Goal: Check status: Verify the current state of an ongoing process or item

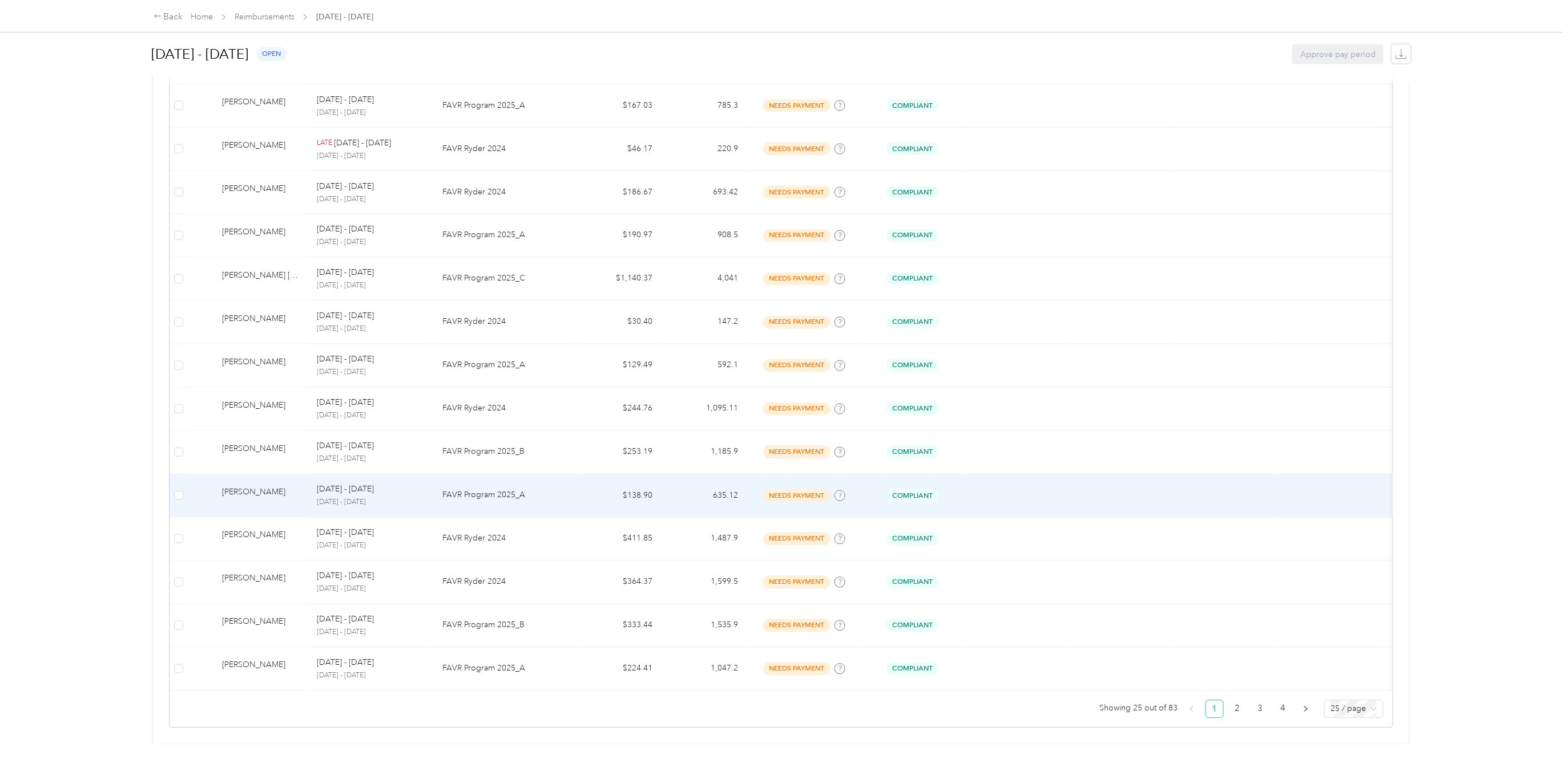
scroll to position [783, 0]
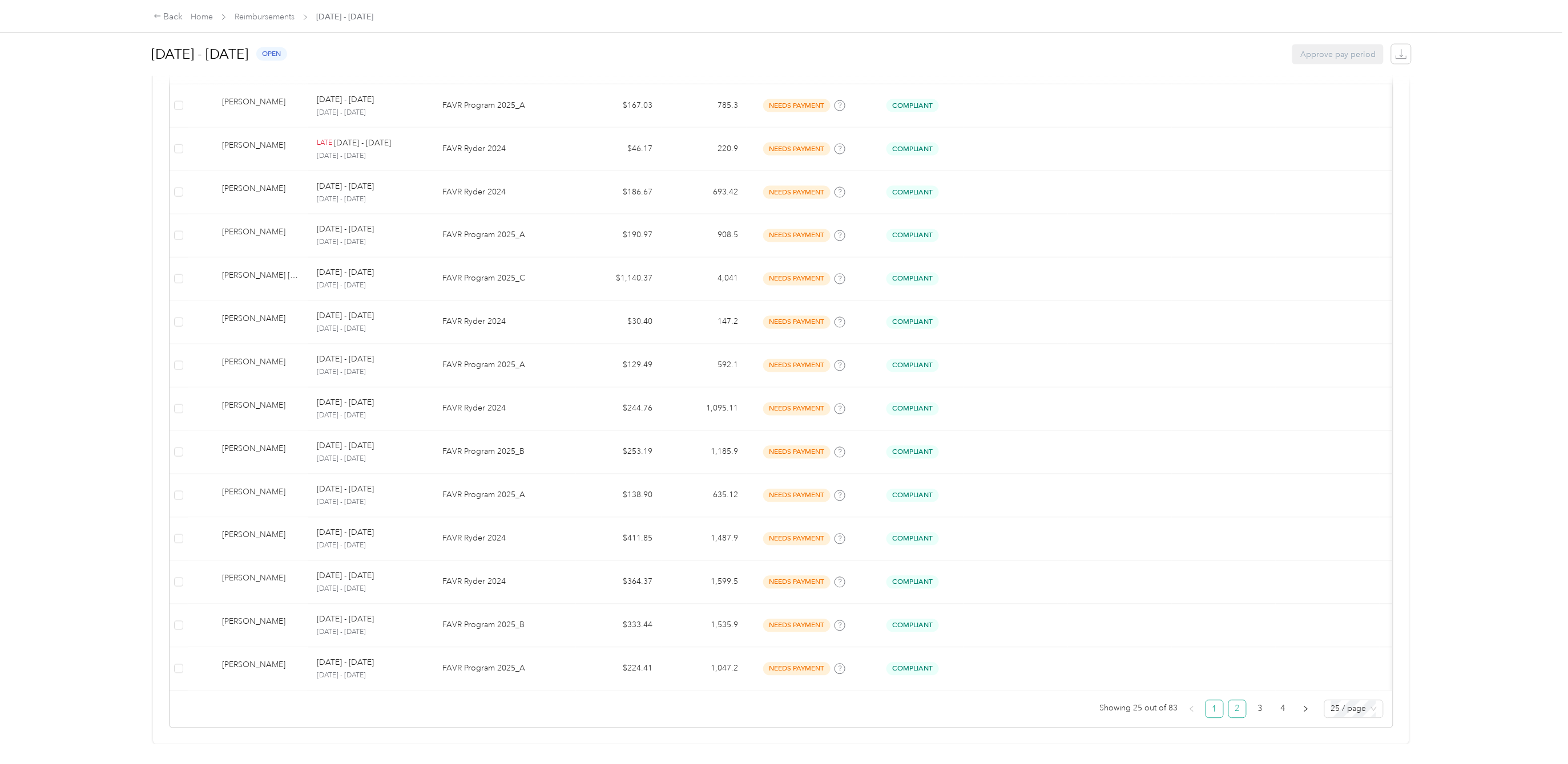
click at [1229, 701] on link "2" at bounding box center [1237, 710] width 17 height 17
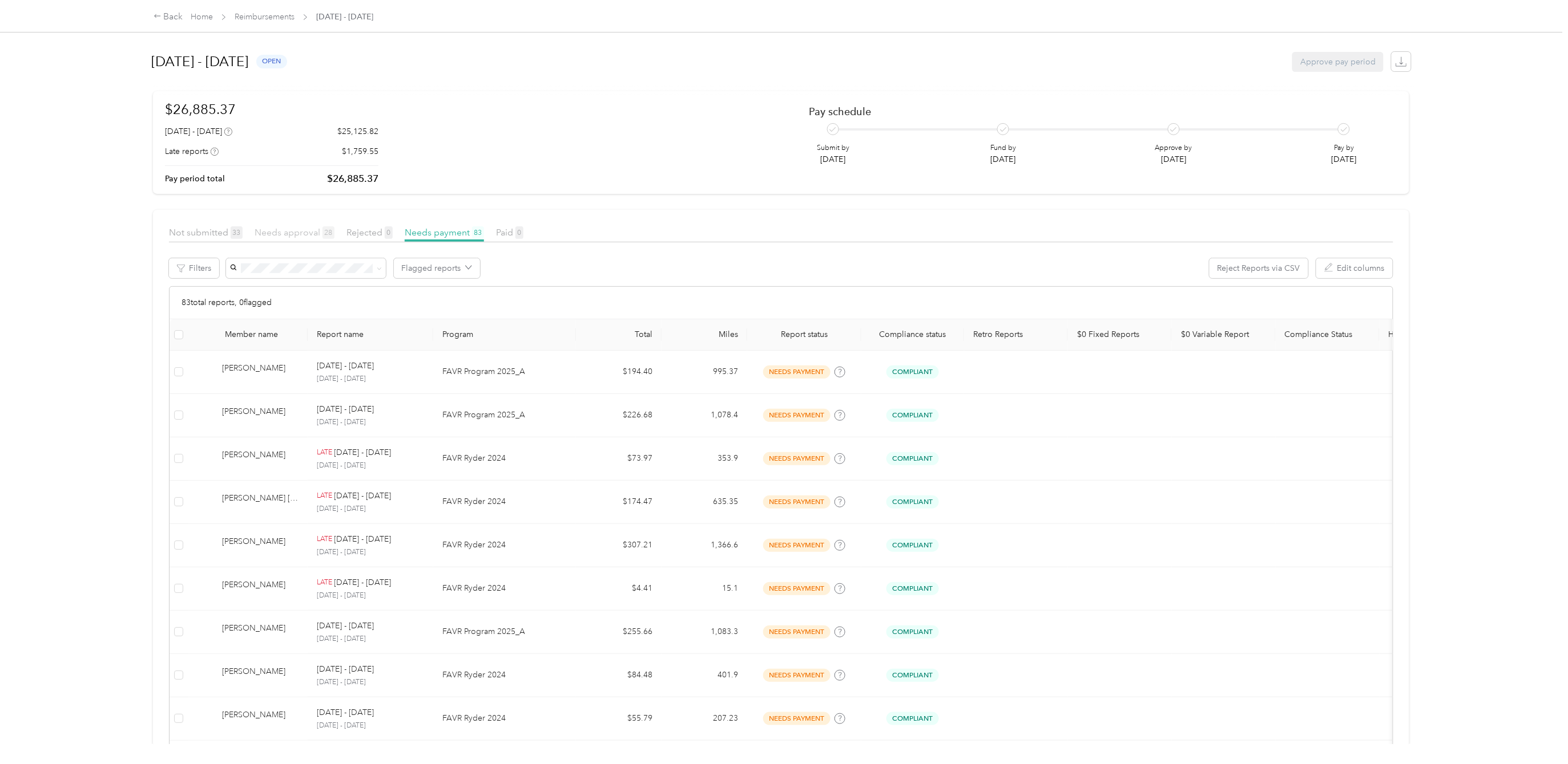
click at [279, 229] on span "Needs approval 28" at bounding box center [295, 231] width 80 height 10
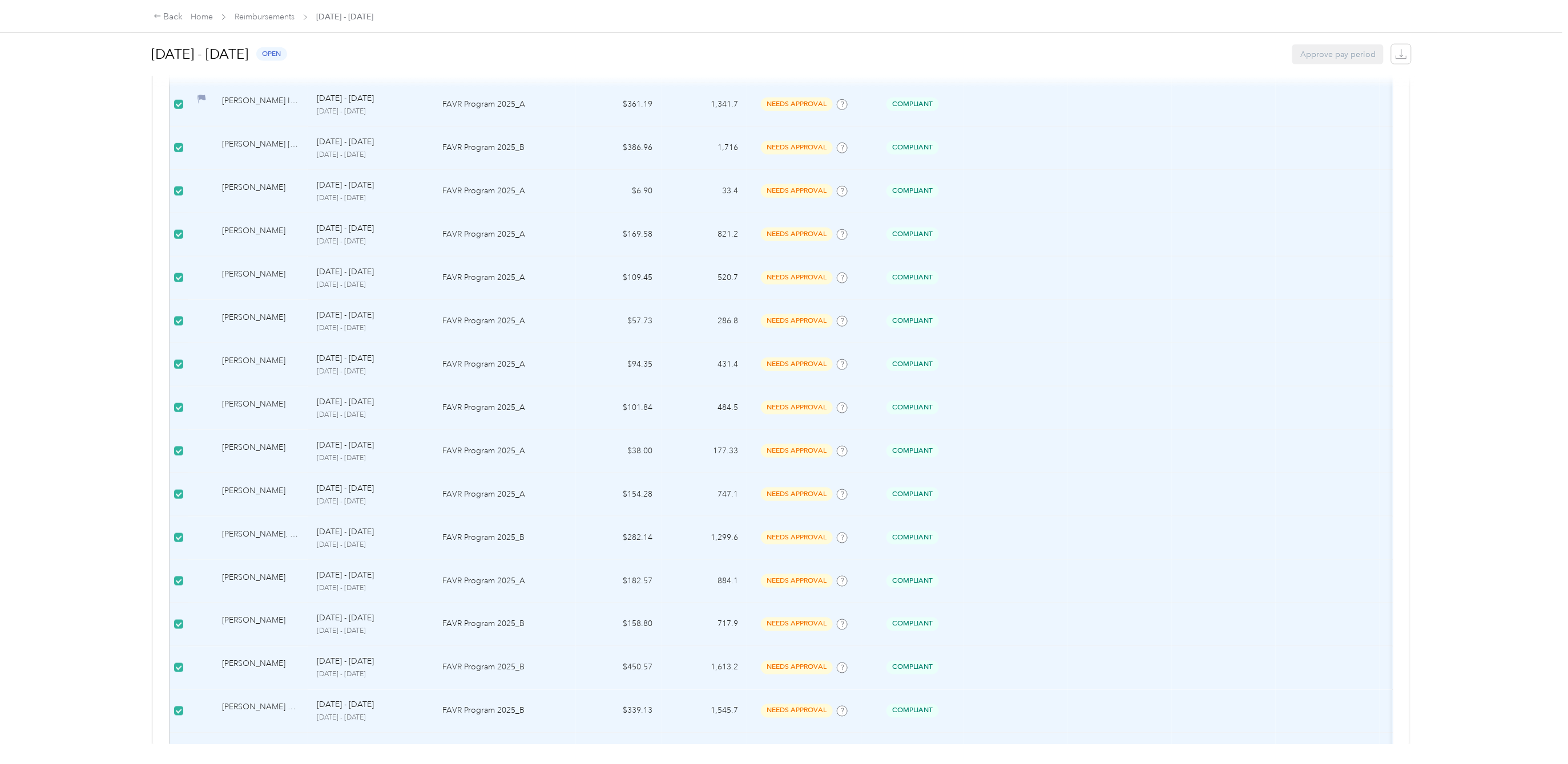
scroll to position [783, 0]
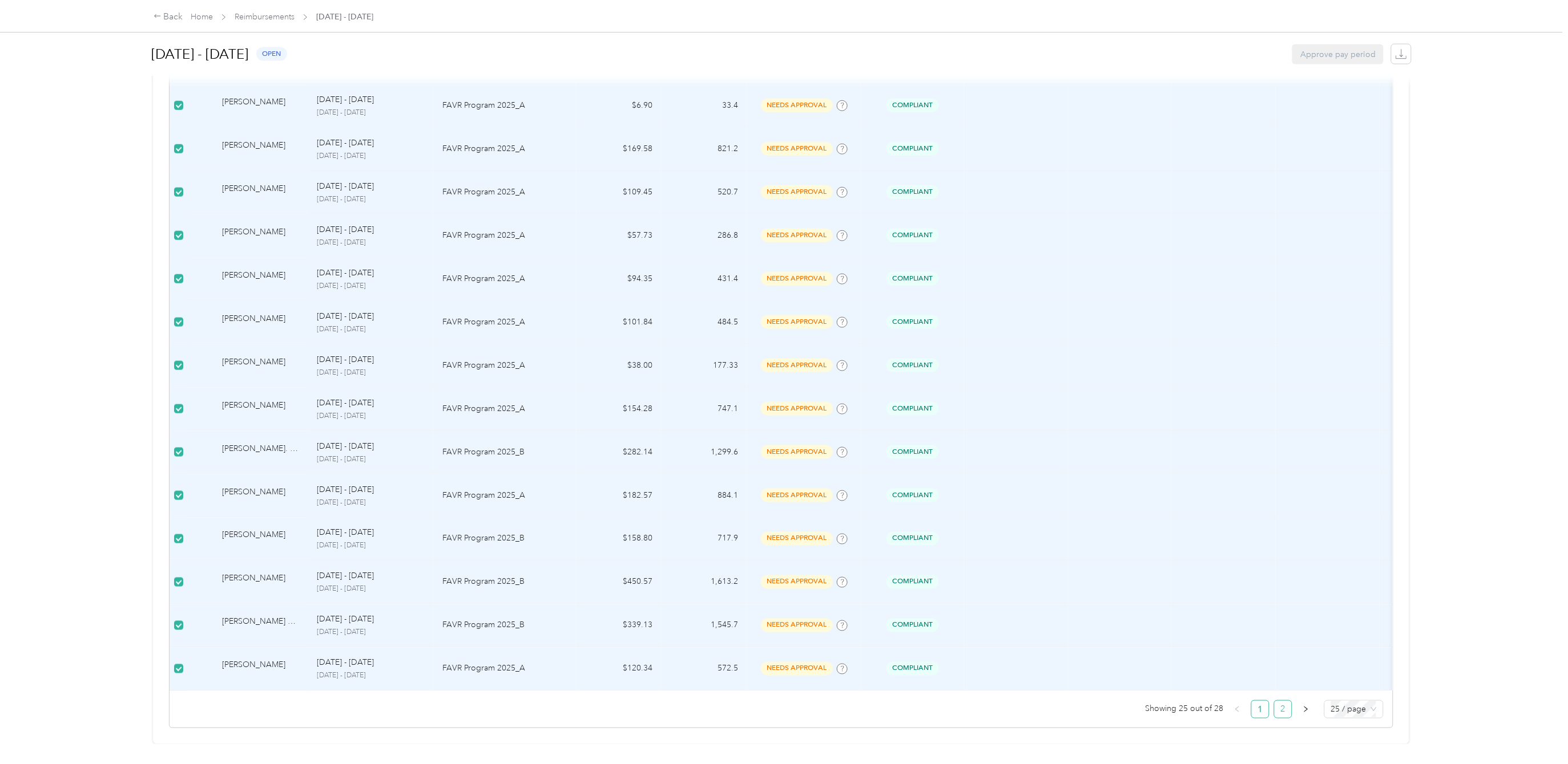
click at [1274, 701] on link "2" at bounding box center [1283, 710] width 17 height 17
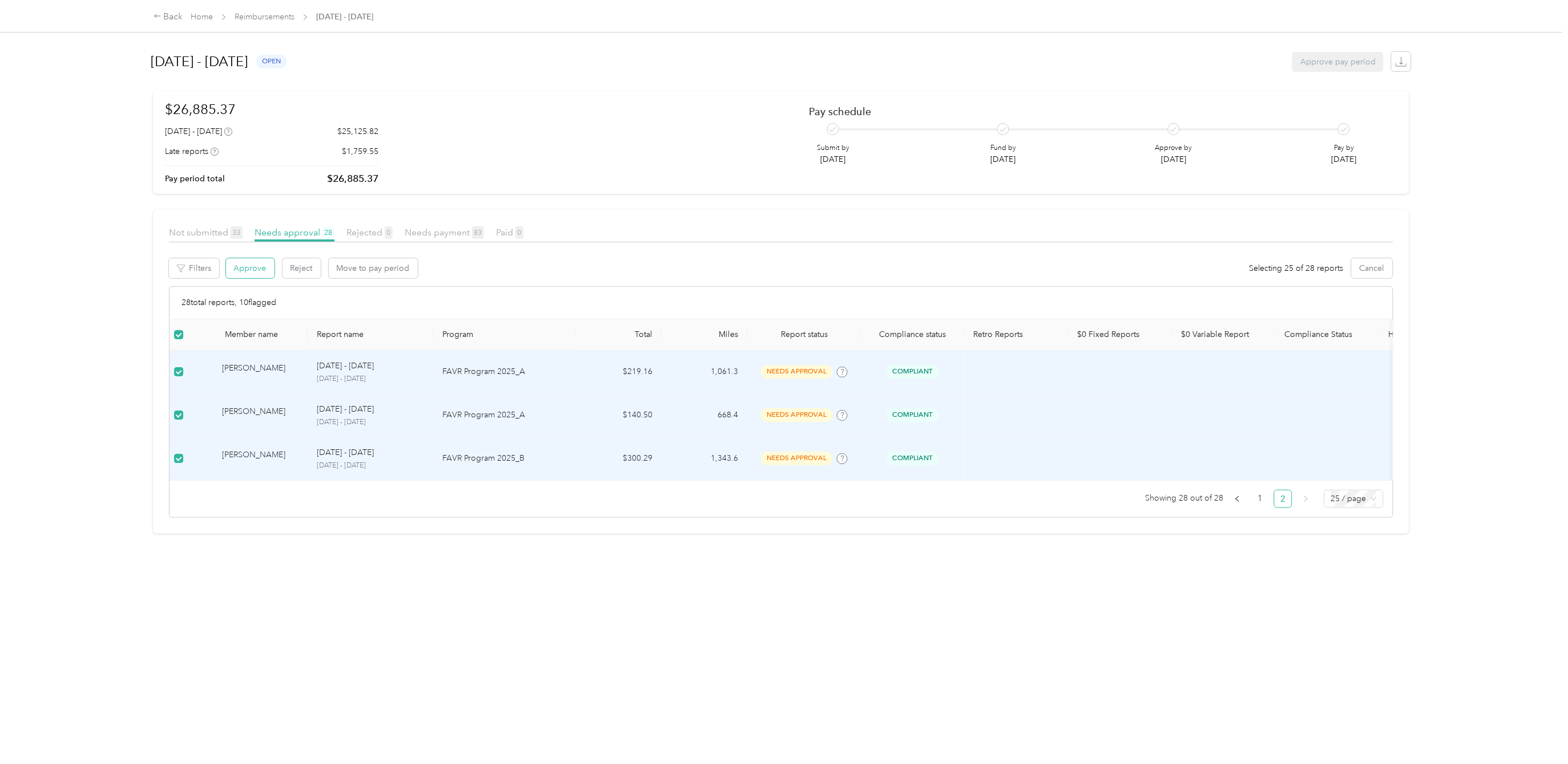
click at [245, 270] on button "Approve" at bounding box center [250, 268] width 49 height 20
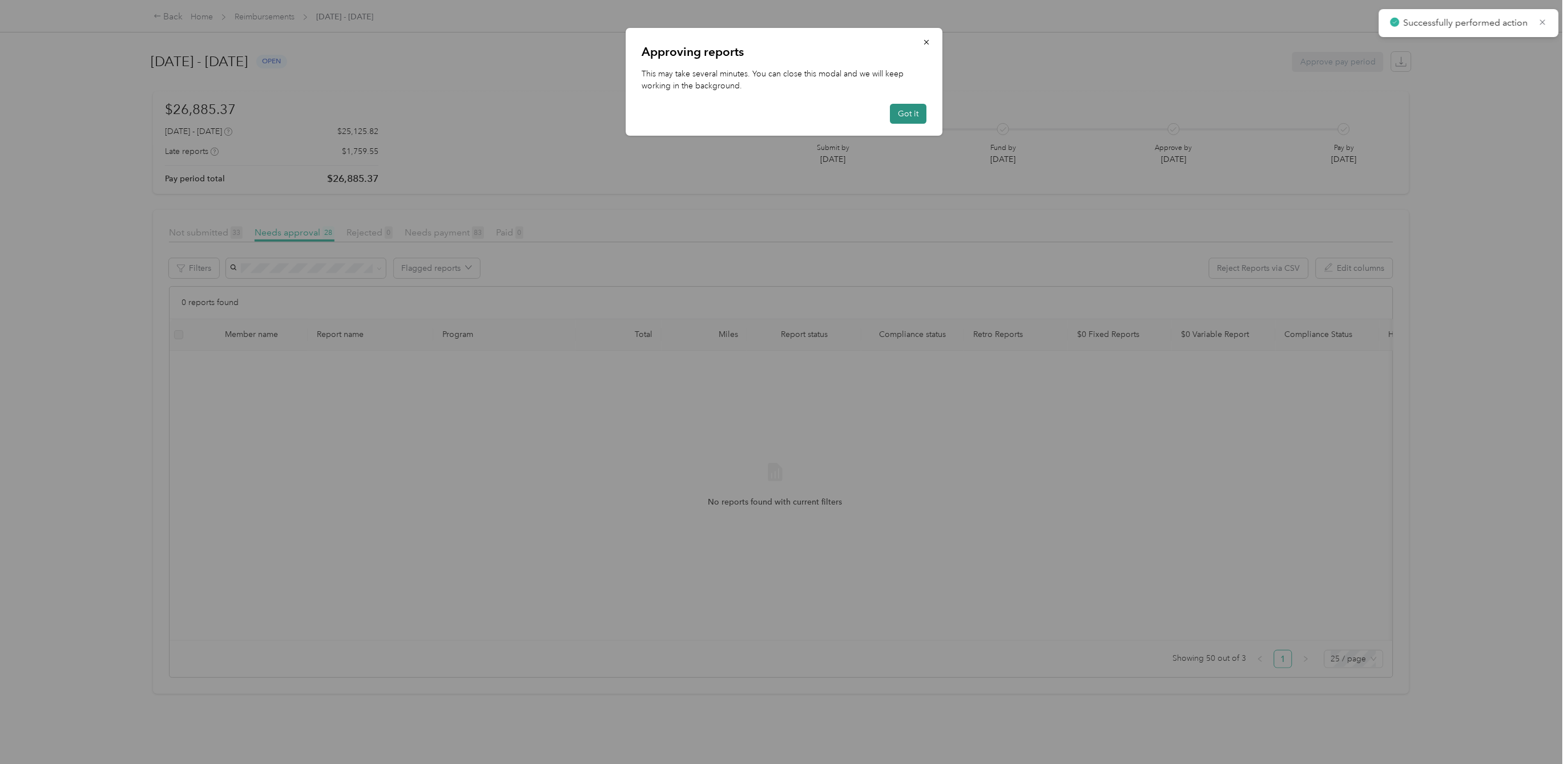
click at [907, 111] on button "Got it" at bounding box center [908, 113] width 36 height 20
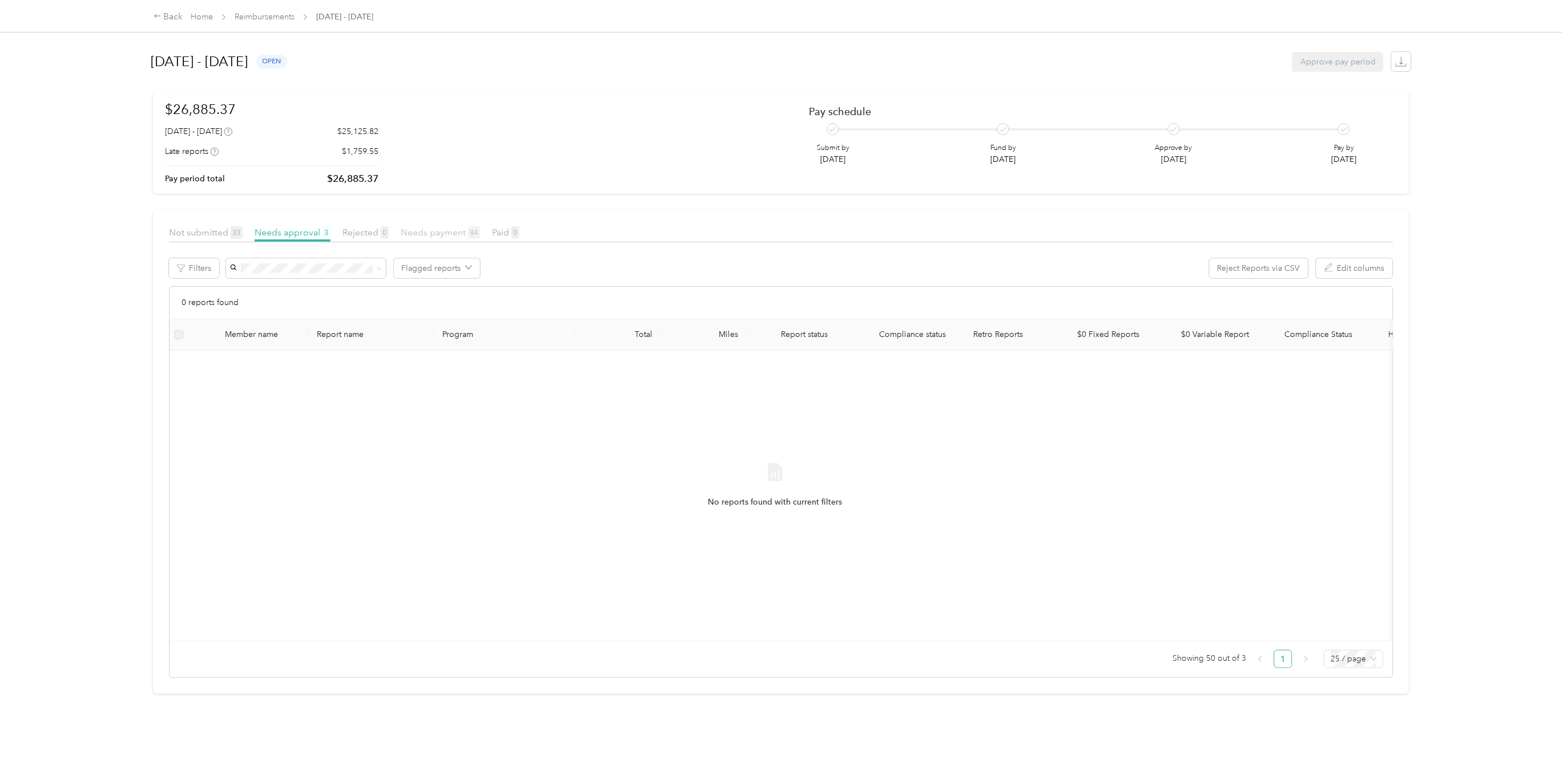
click at [425, 228] on span "Needs payment 84" at bounding box center [439, 231] width 79 height 10
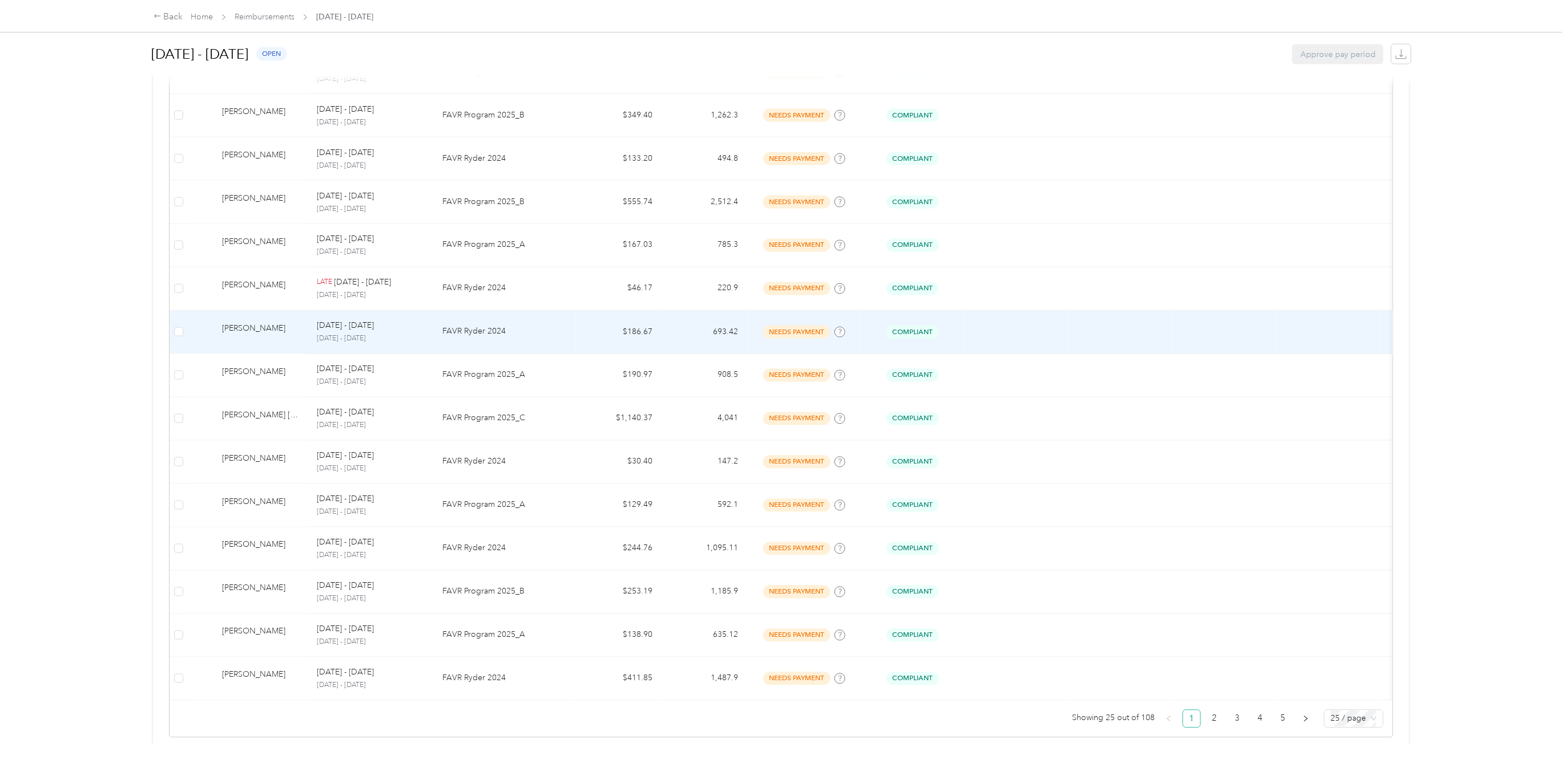
scroll to position [783, 0]
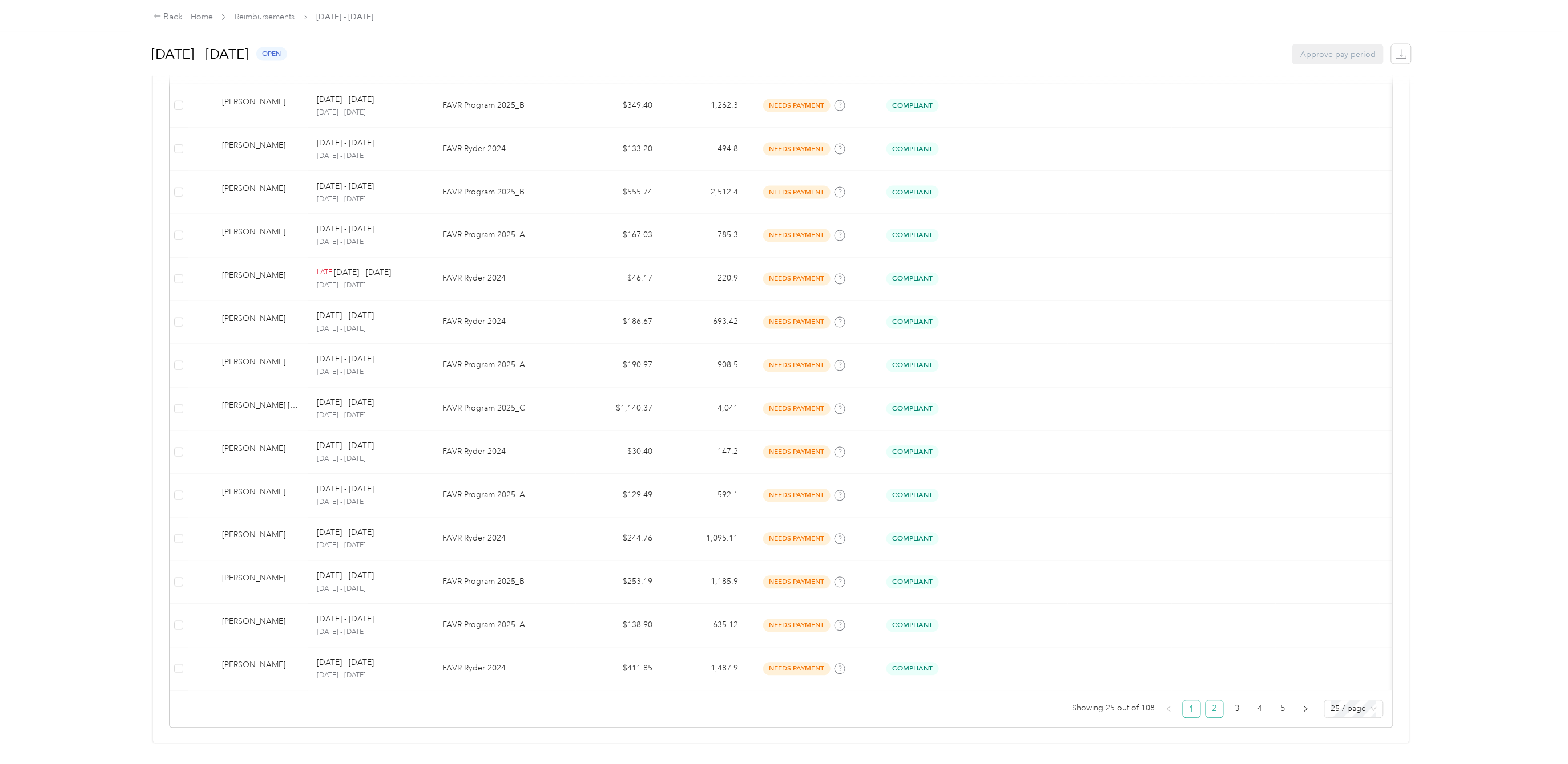
click at [1208, 701] on link "2" at bounding box center [1214, 710] width 17 height 17
click at [1252, 701] on link "4" at bounding box center [1260, 710] width 17 height 17
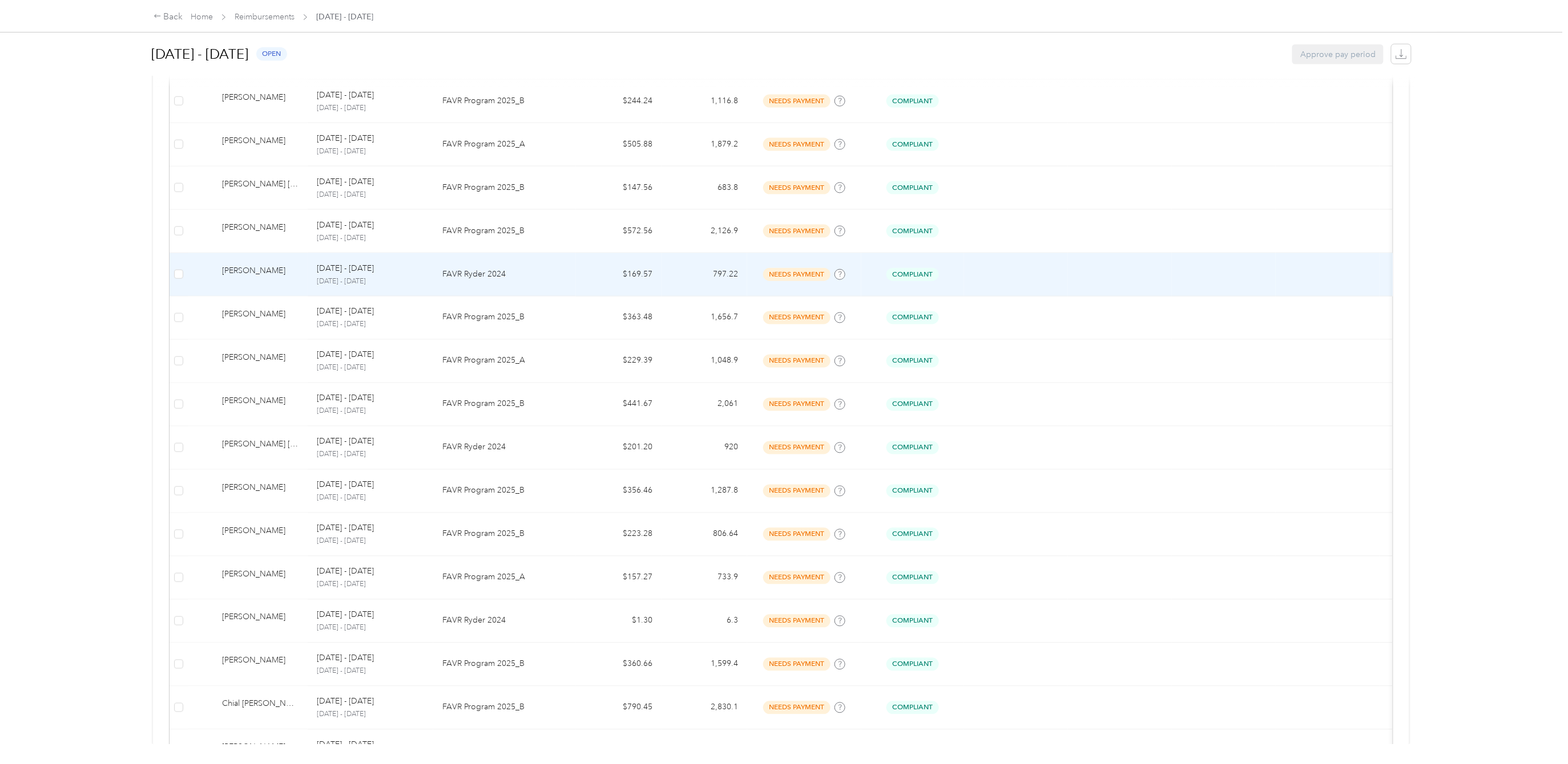
scroll to position [783, 0]
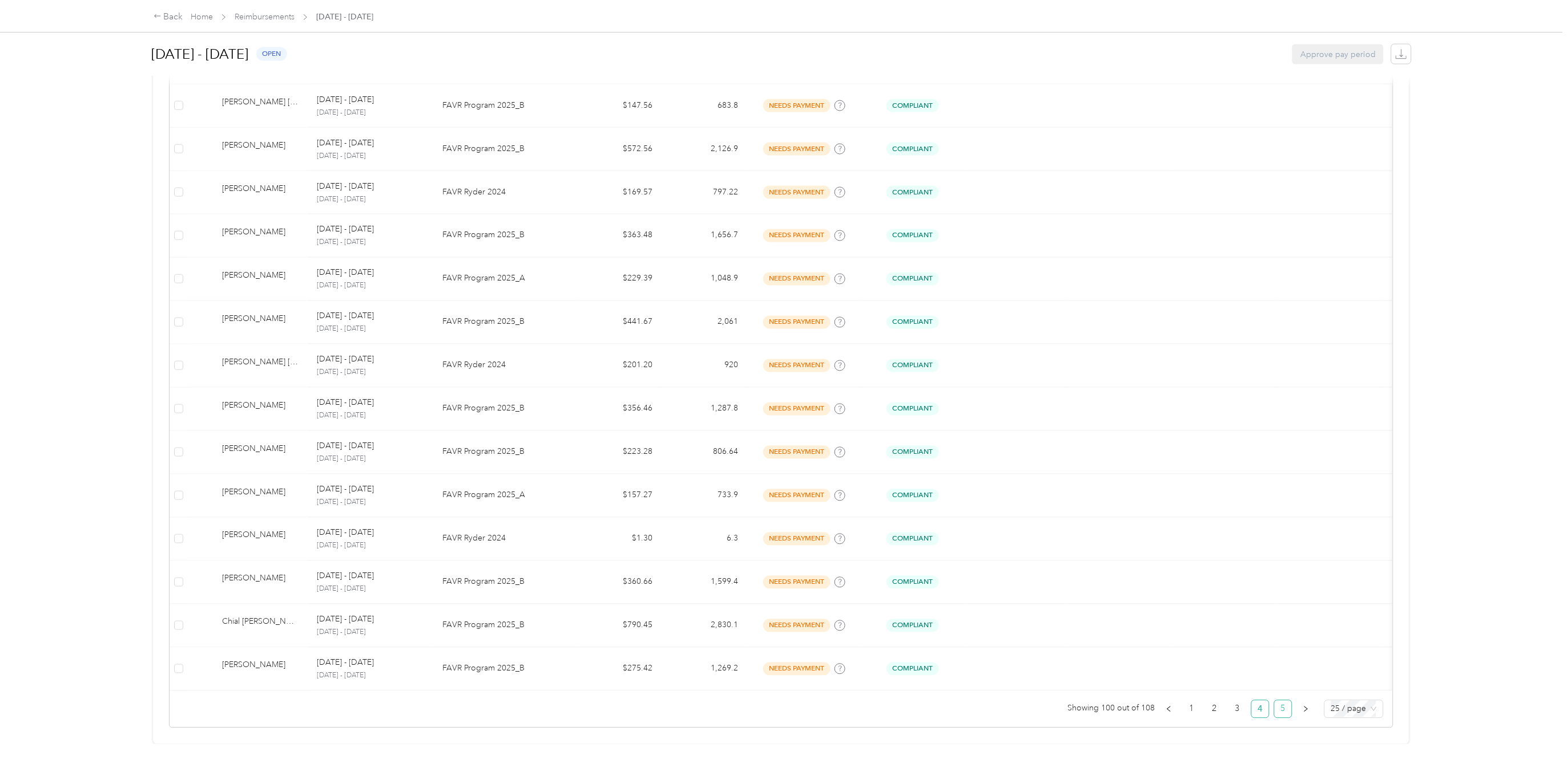
click at [1274, 701] on link "5" at bounding box center [1283, 710] width 17 height 17
